Goal: Find specific page/section: Find specific page/section

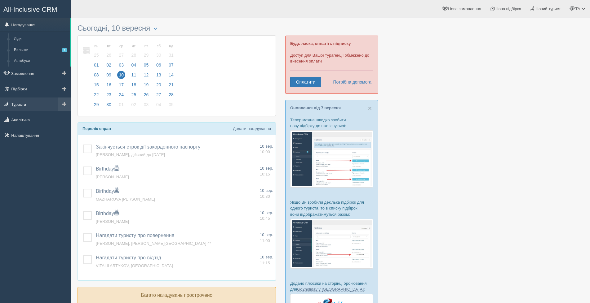
click at [21, 105] on link "Туристи" at bounding box center [35, 105] width 71 height 14
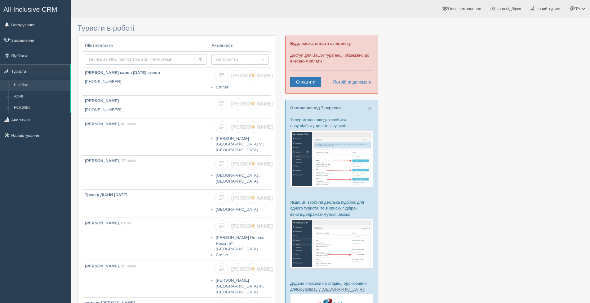
drag, startPoint x: 0, startPoint y: 0, endPoint x: 128, endPoint y: 60, distance: 140.9
click at [128, 60] on input "text" at bounding box center [139, 59] width 109 height 11
